Goal: Information Seeking & Learning: Find specific fact

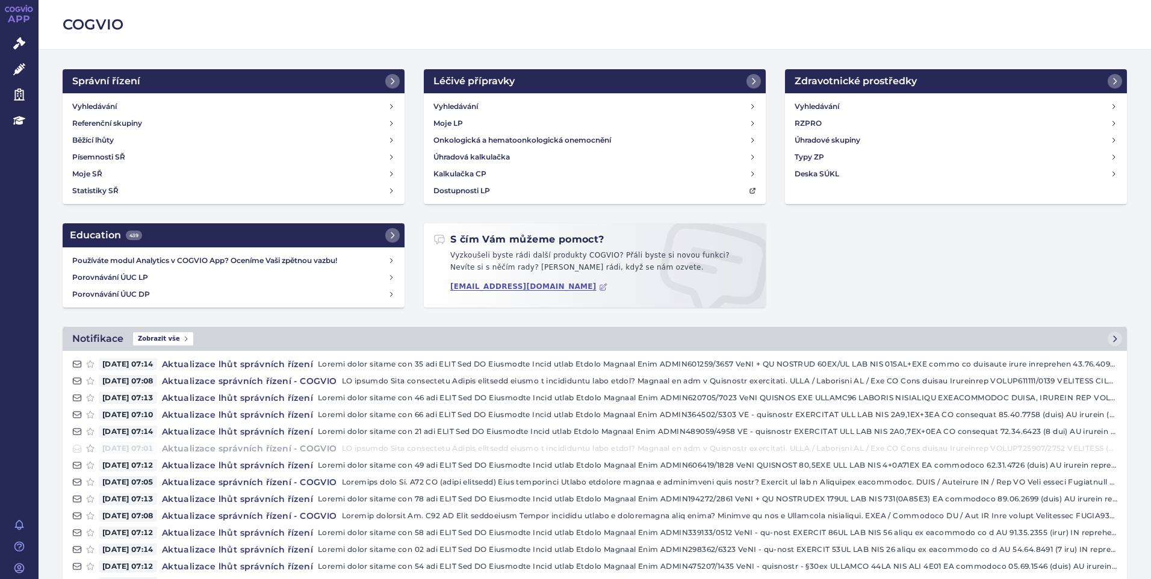
drag, startPoint x: 30, startPoint y: 42, endPoint x: 229, endPoint y: 39, distance: 199.3
click at [30, 42] on link "Správní řízení" at bounding box center [19, 43] width 39 height 25
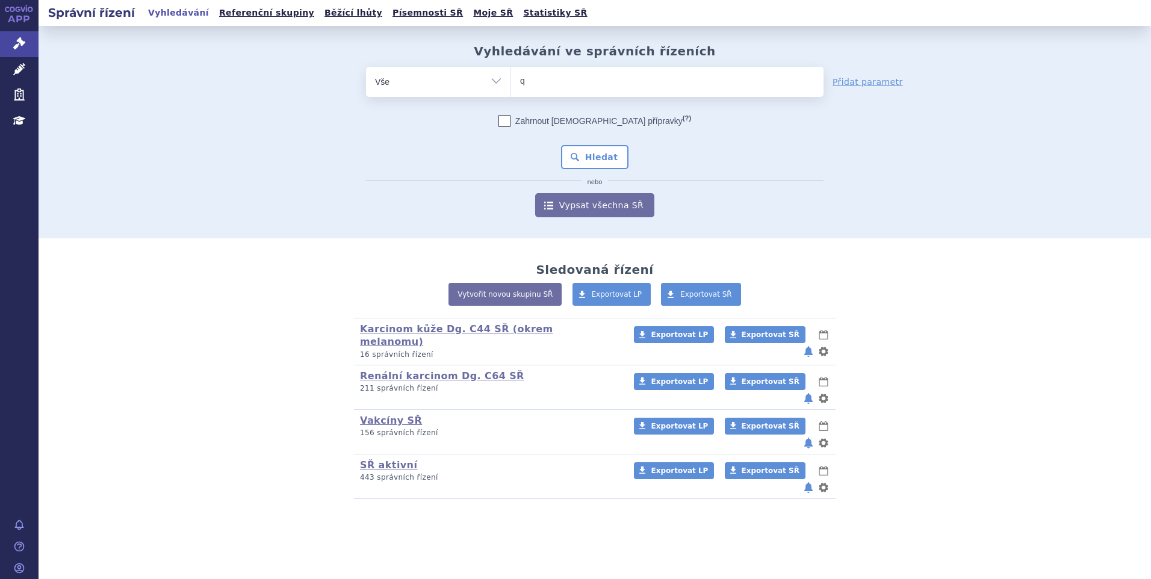
type input "qi"
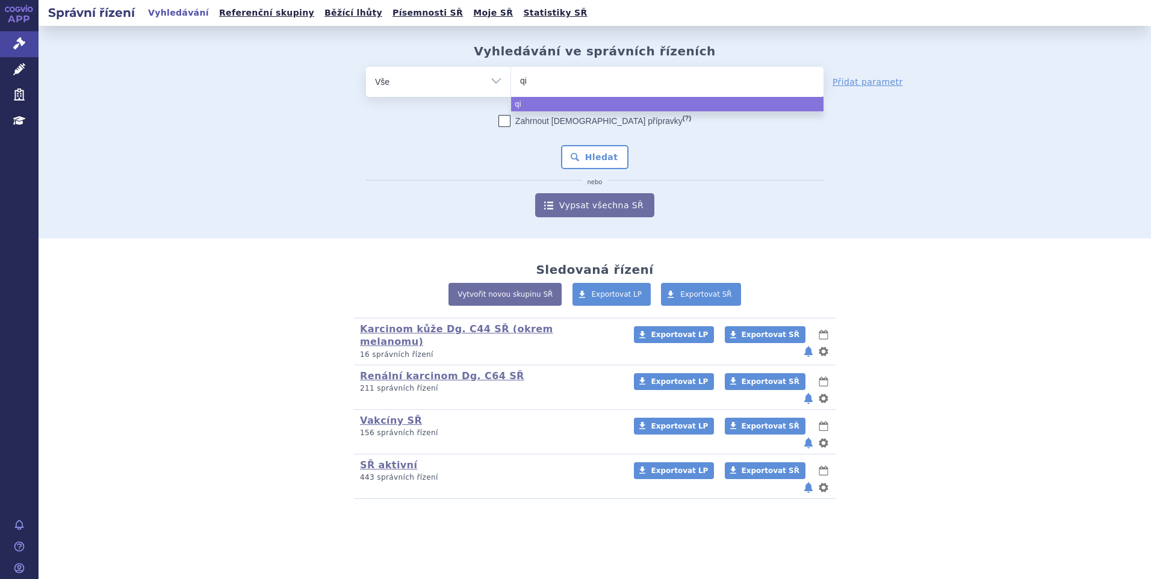
type input "qin"
type input "qinl"
type input "qinloc"
select select "qinloc"
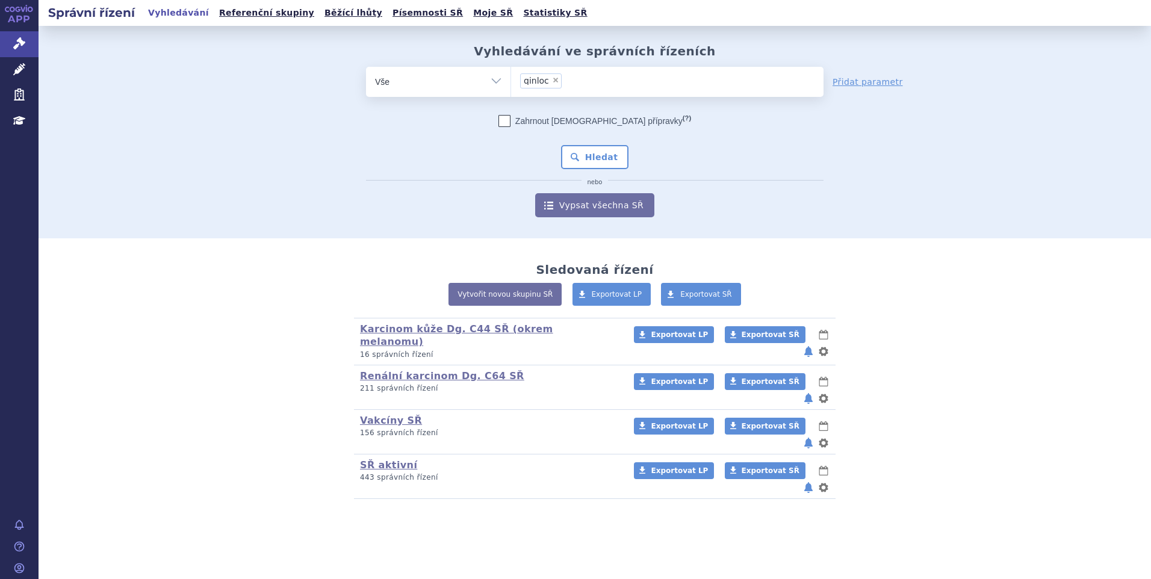
type input "qinloc"
select select
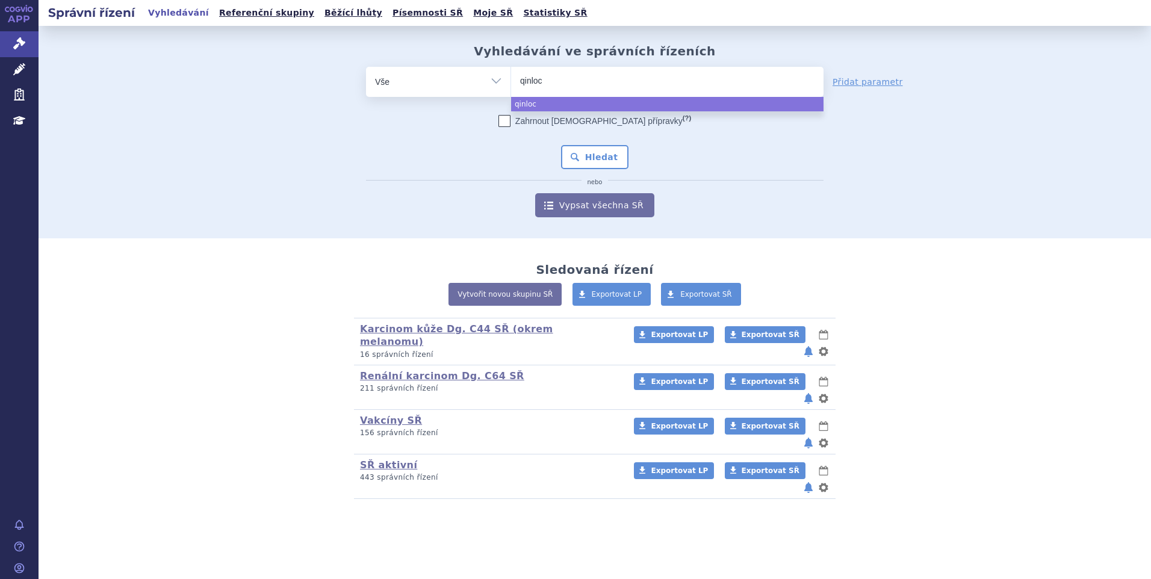
type input "qinlo"
type input "qinloc"
type input "qinlock"
select select "qinlock"
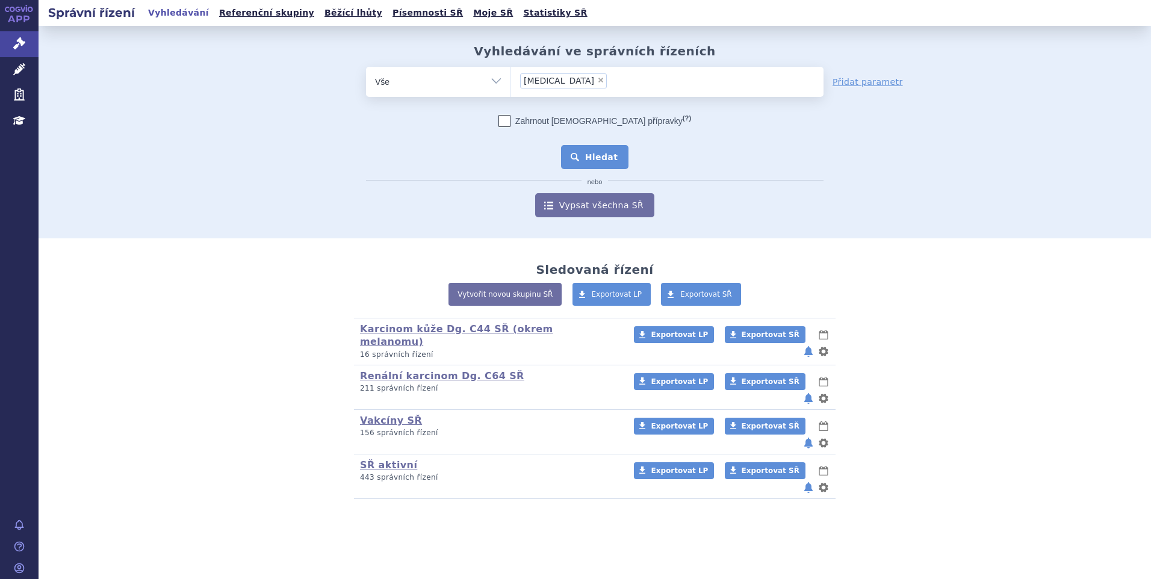
click at [616, 164] on button "Hledat" at bounding box center [595, 157] width 68 height 24
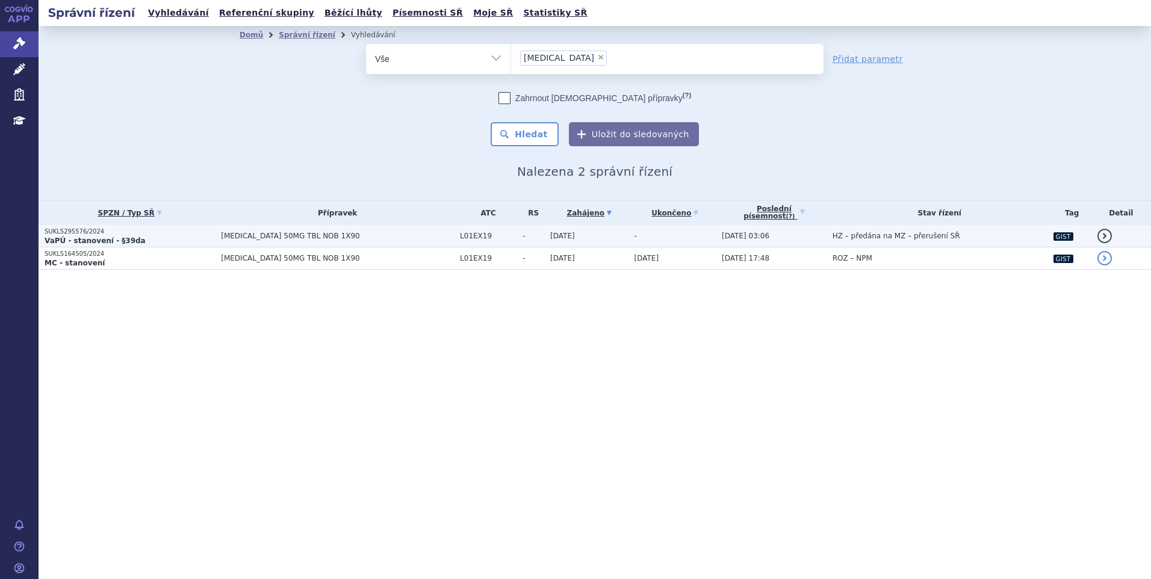
click at [222, 233] on span "QINLOCK 50MG TBL NOB 1X90" at bounding box center [337, 236] width 233 height 8
click at [162, 229] on p "SUKLS295576/2024" at bounding box center [130, 232] width 170 height 8
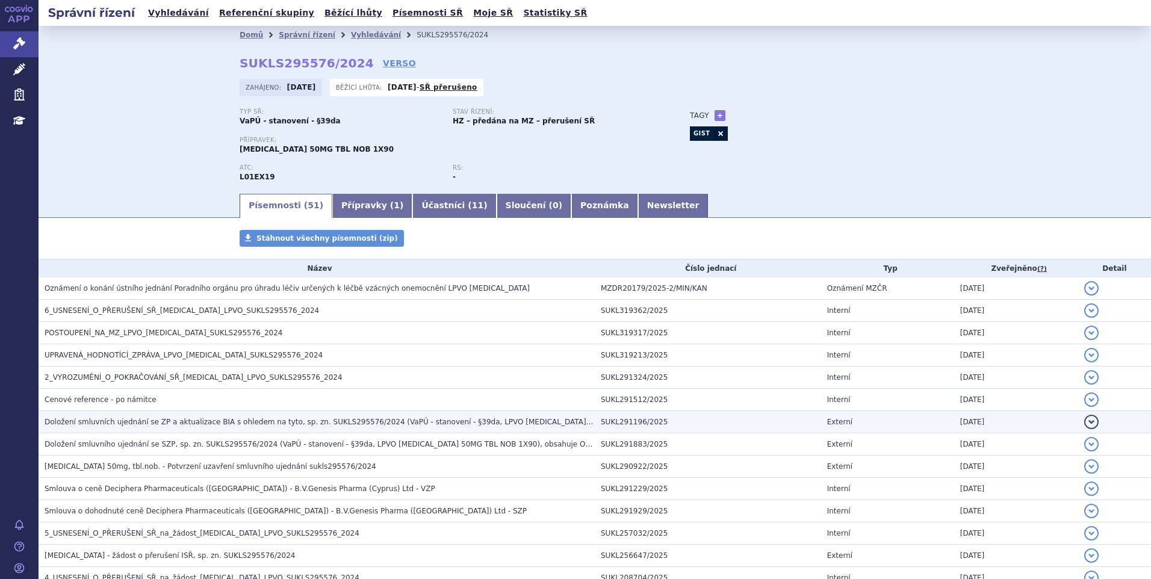
scroll to position [120, 0]
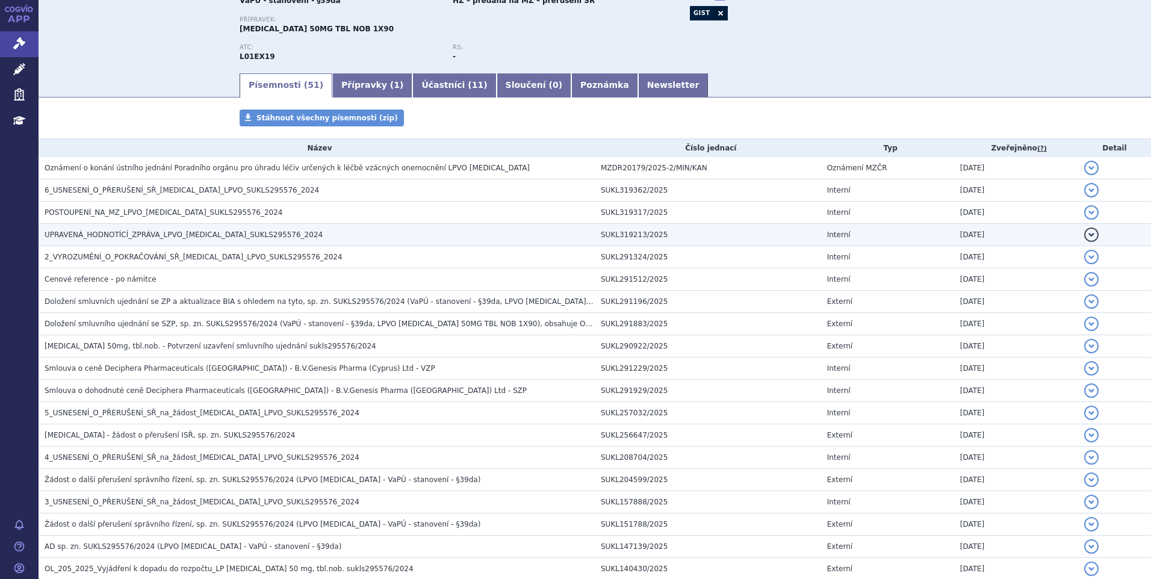
click at [136, 231] on span "UPRAVENÁ_HODNOTÍCÍ_ZPRÁVA_LPVO_QINLOCK_SUKLS295576_2024" at bounding box center [184, 235] width 278 height 8
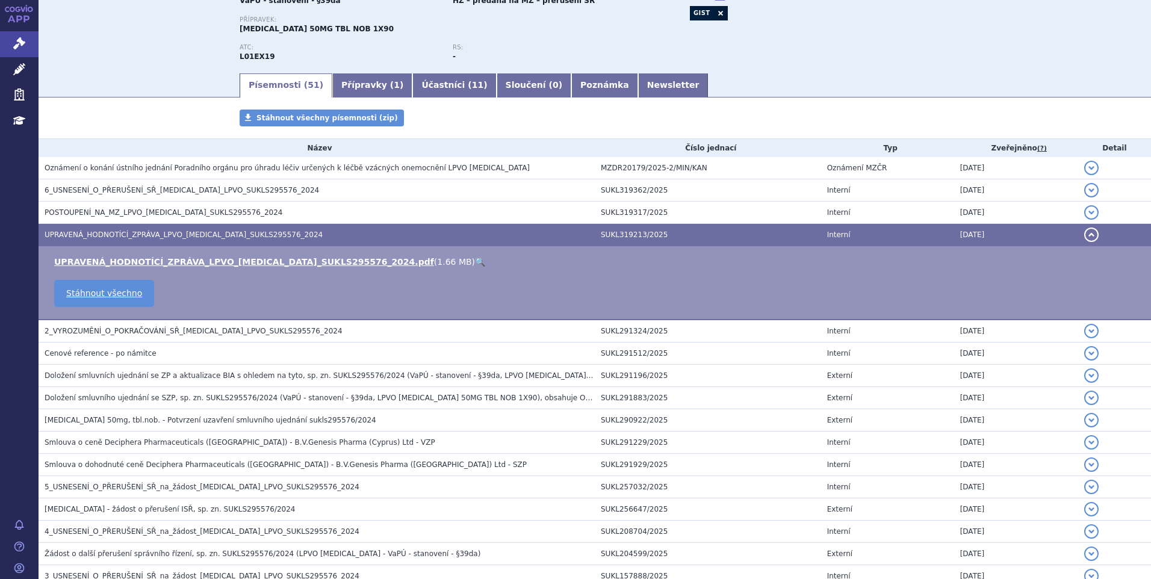
click at [475, 262] on link "🔍" at bounding box center [480, 262] width 10 height 10
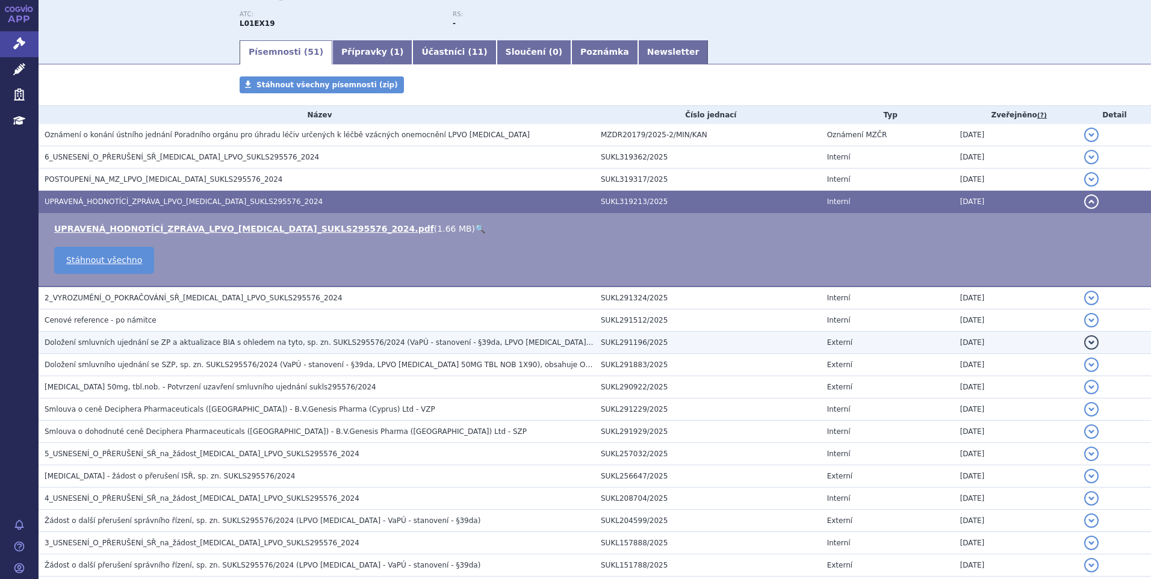
scroll to position [181, 0]
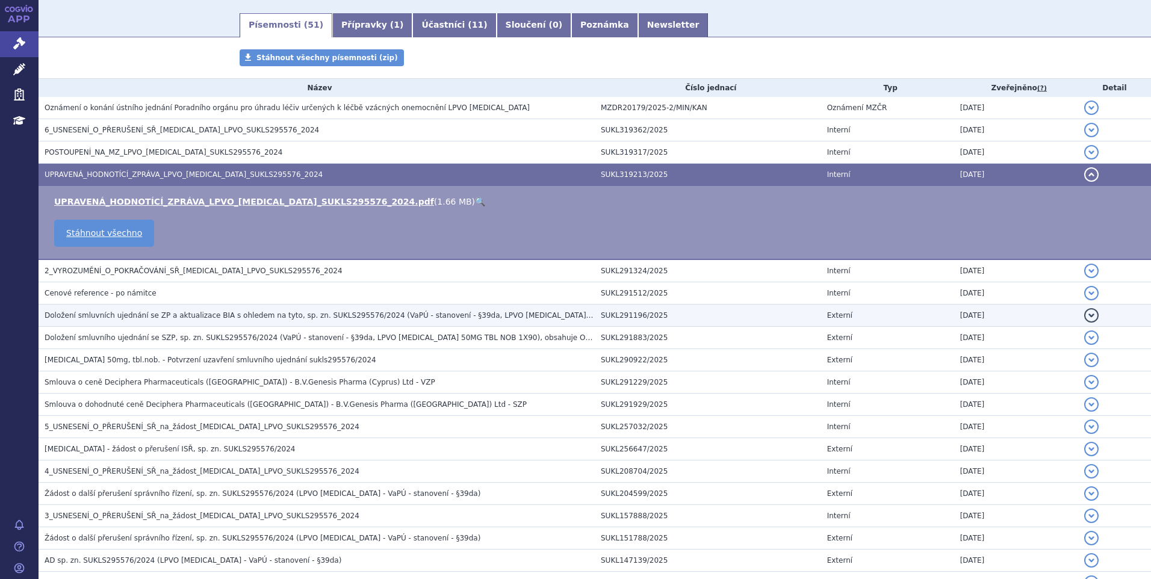
click at [595, 311] on td "SUKL291196/2025" at bounding box center [708, 316] width 226 height 22
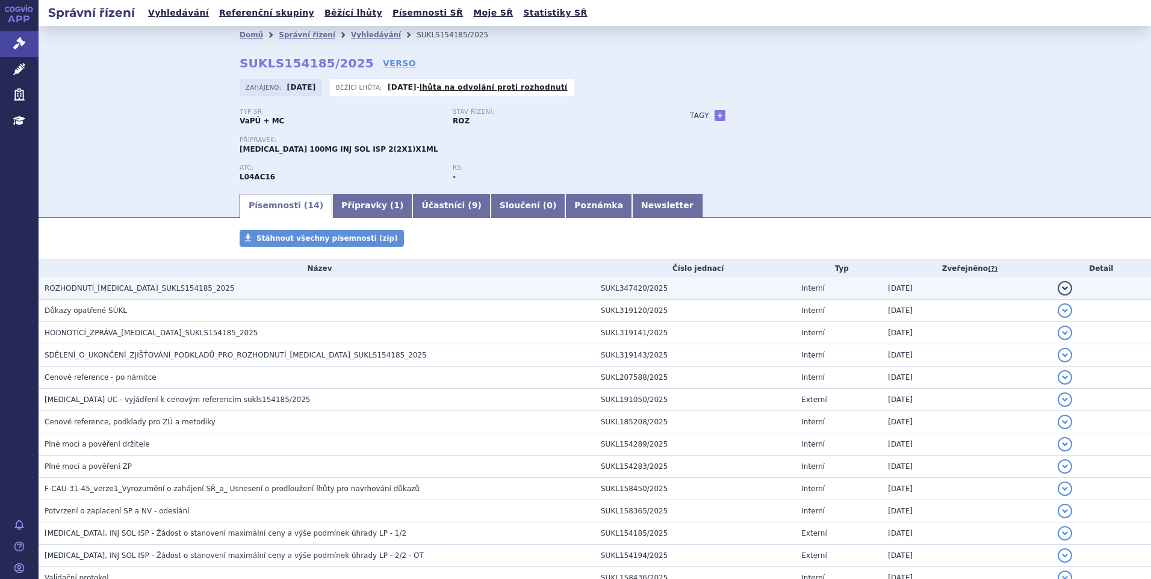
click at [143, 288] on span "ROZHODNUTÍ_TREMFYA_SUKLS154185_2025" at bounding box center [140, 288] width 190 height 8
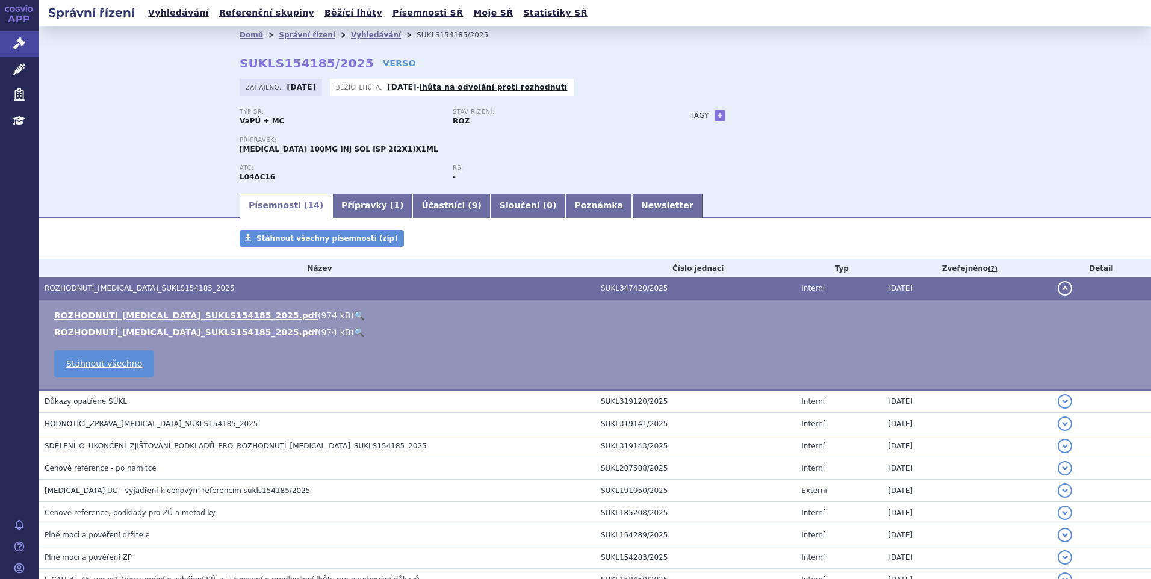
click at [354, 314] on link "🔍" at bounding box center [359, 316] width 10 height 10
